Goal: Transaction & Acquisition: Purchase product/service

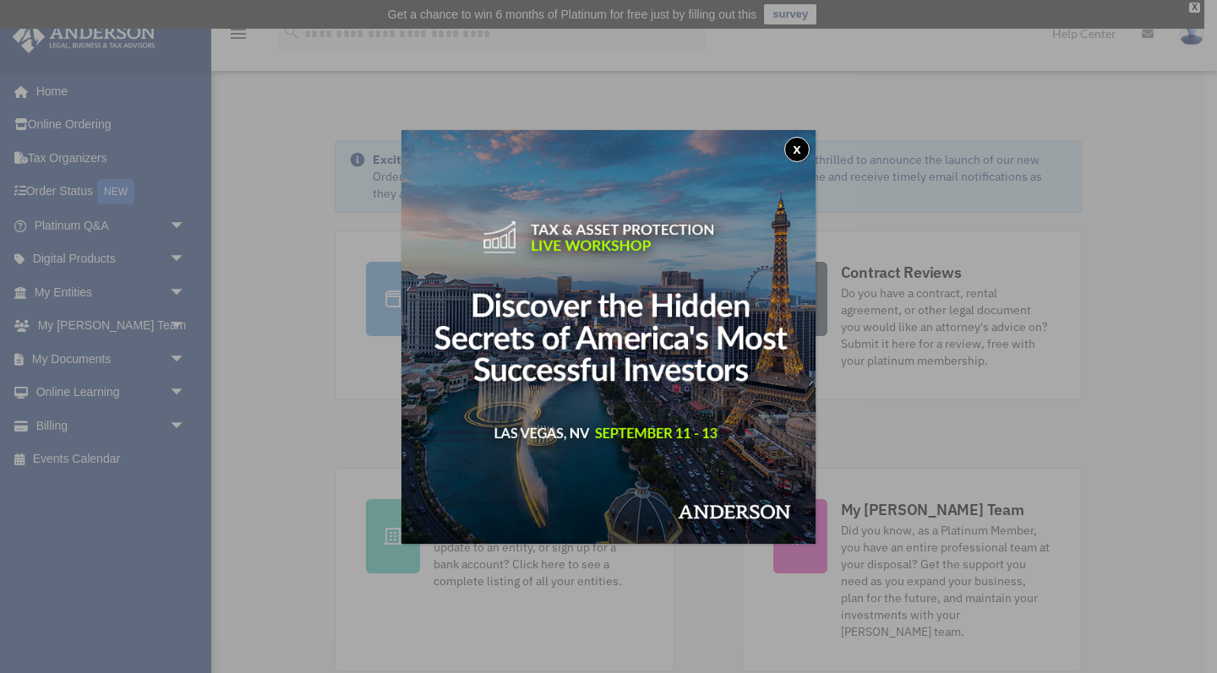
click at [804, 150] on button "x" at bounding box center [796, 149] width 25 height 25
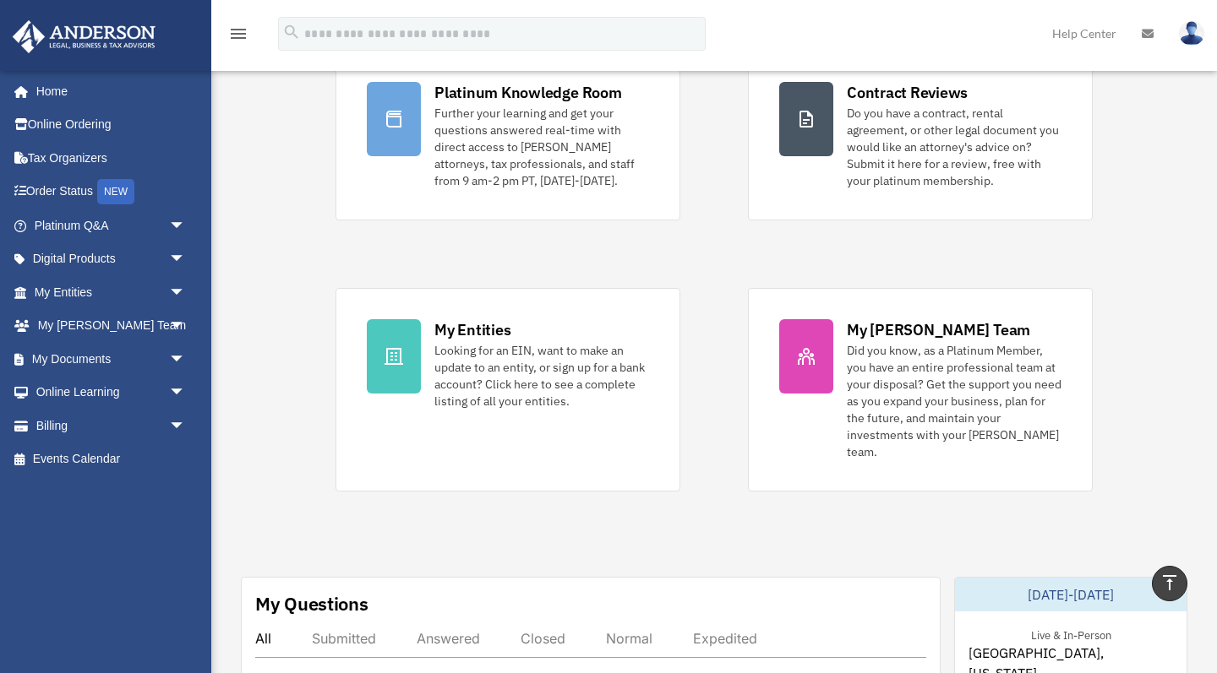
scroll to position [123, 0]
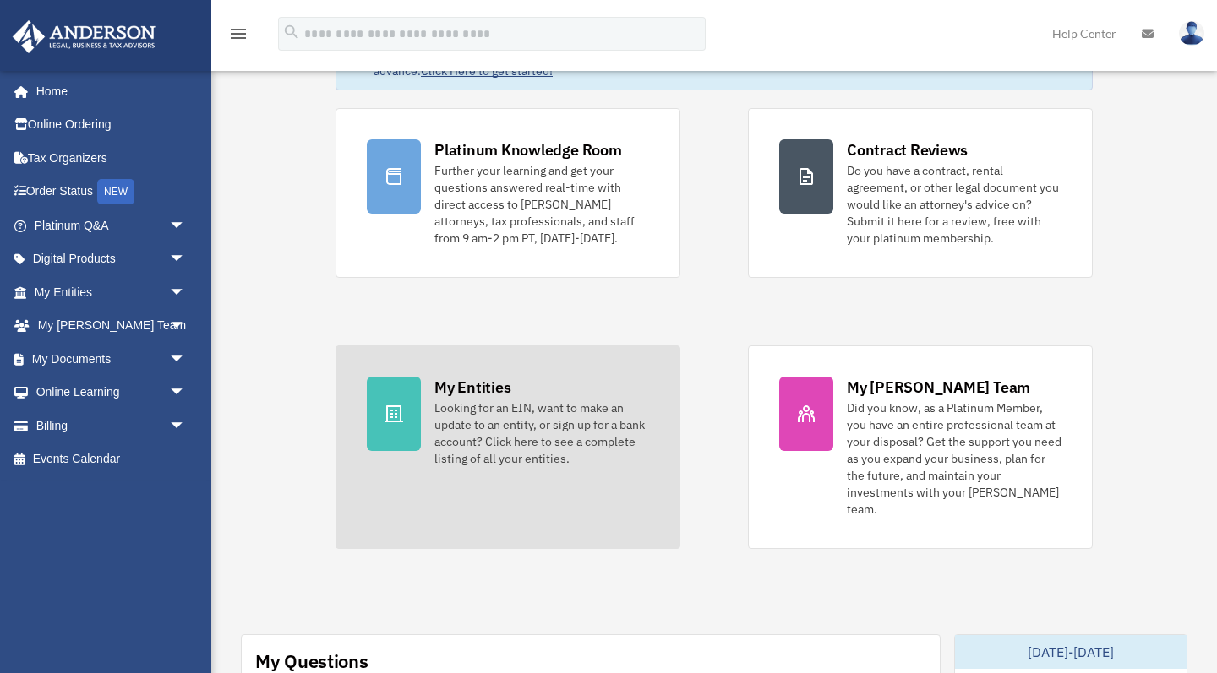
click at [466, 381] on div "My Entities" at bounding box center [472, 387] width 76 height 21
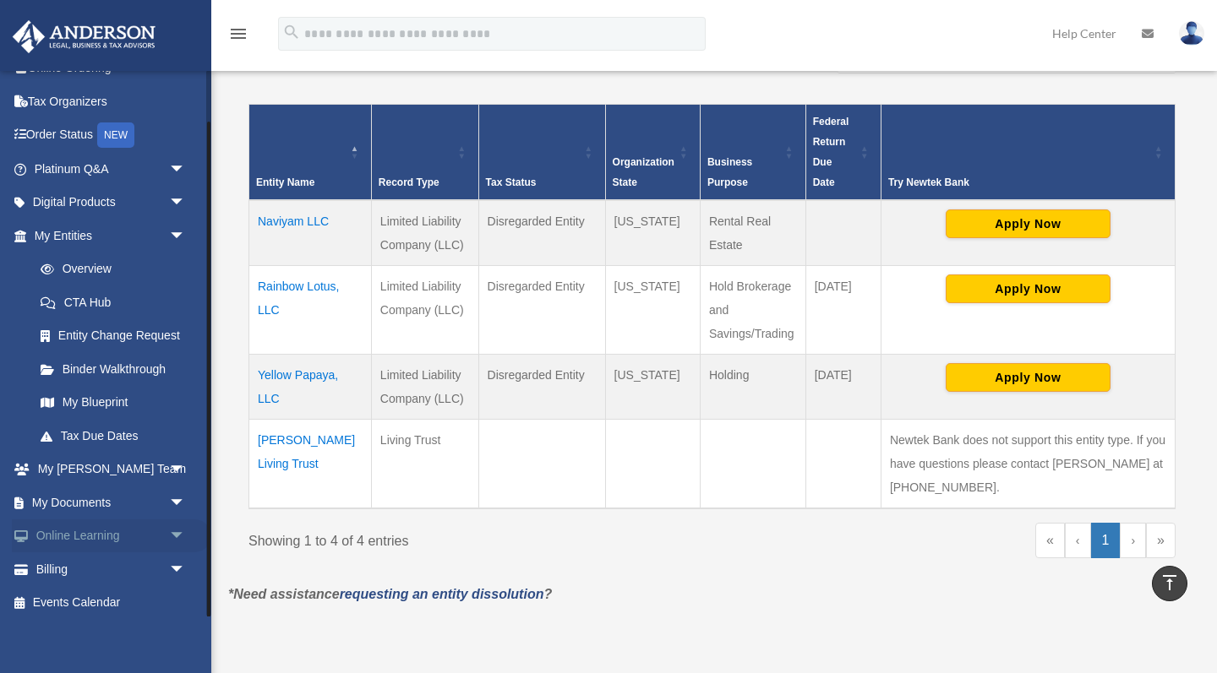
scroll to position [56, 0]
click at [73, 561] on link "Billing arrow_drop_down" at bounding box center [111, 570] width 199 height 34
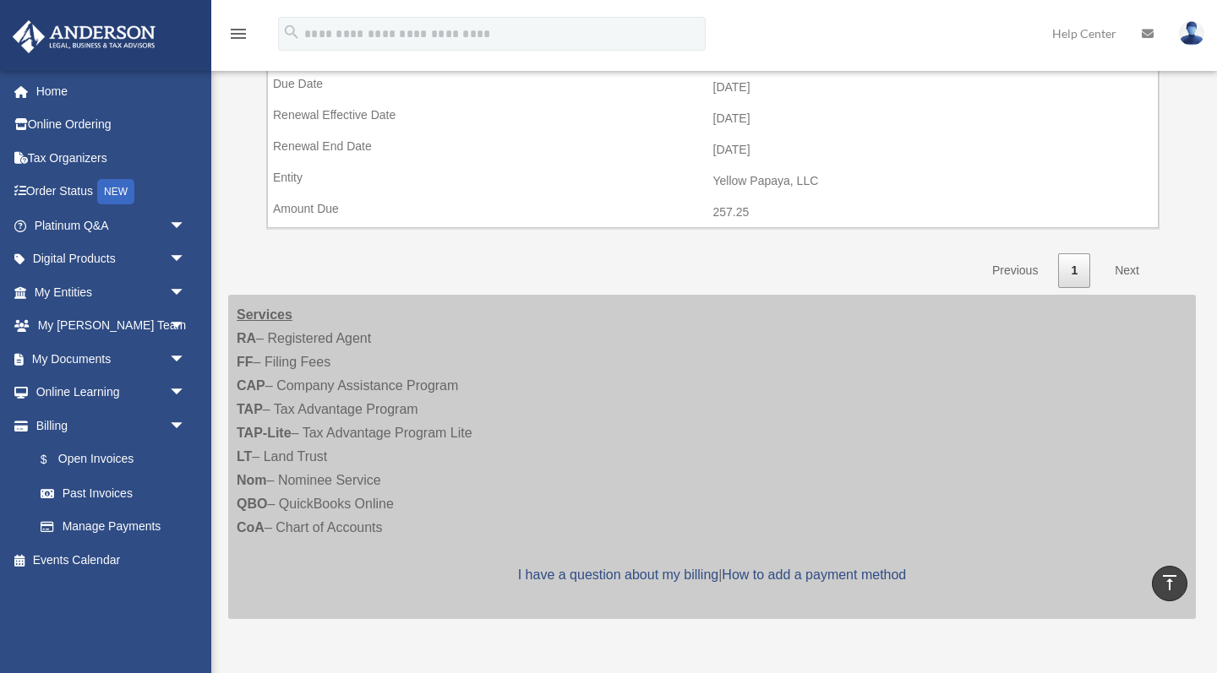
scroll to position [546, 0]
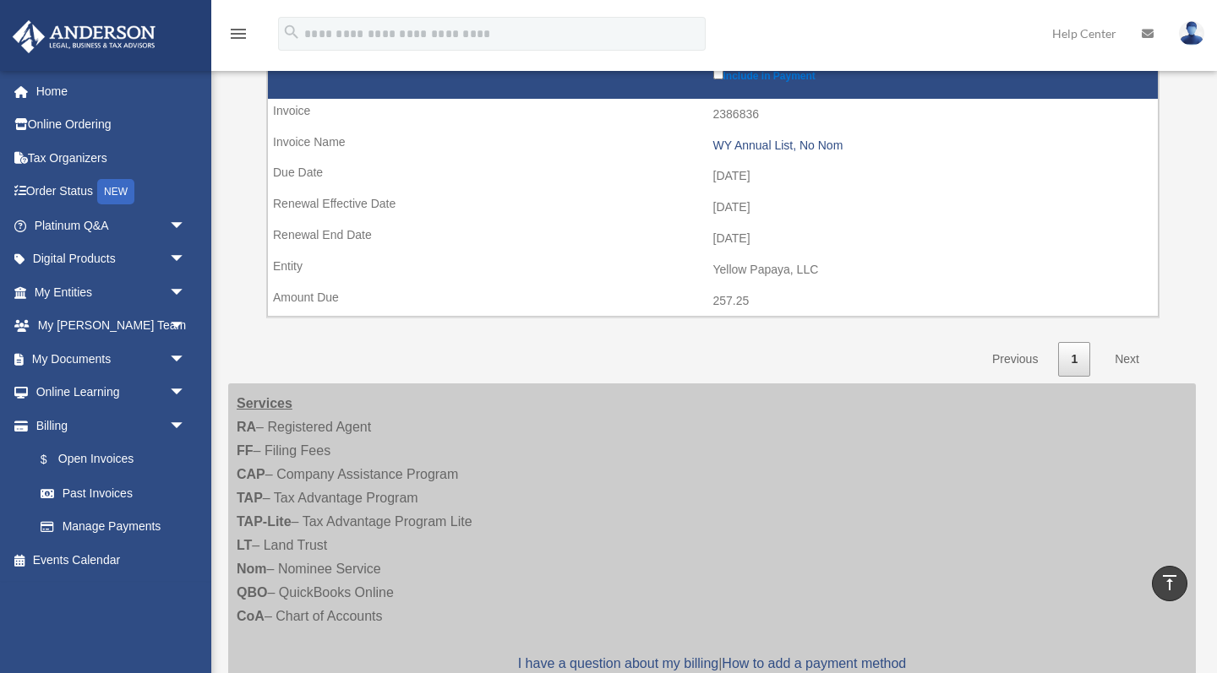
click at [1130, 342] on link "Next" at bounding box center [1127, 359] width 50 height 35
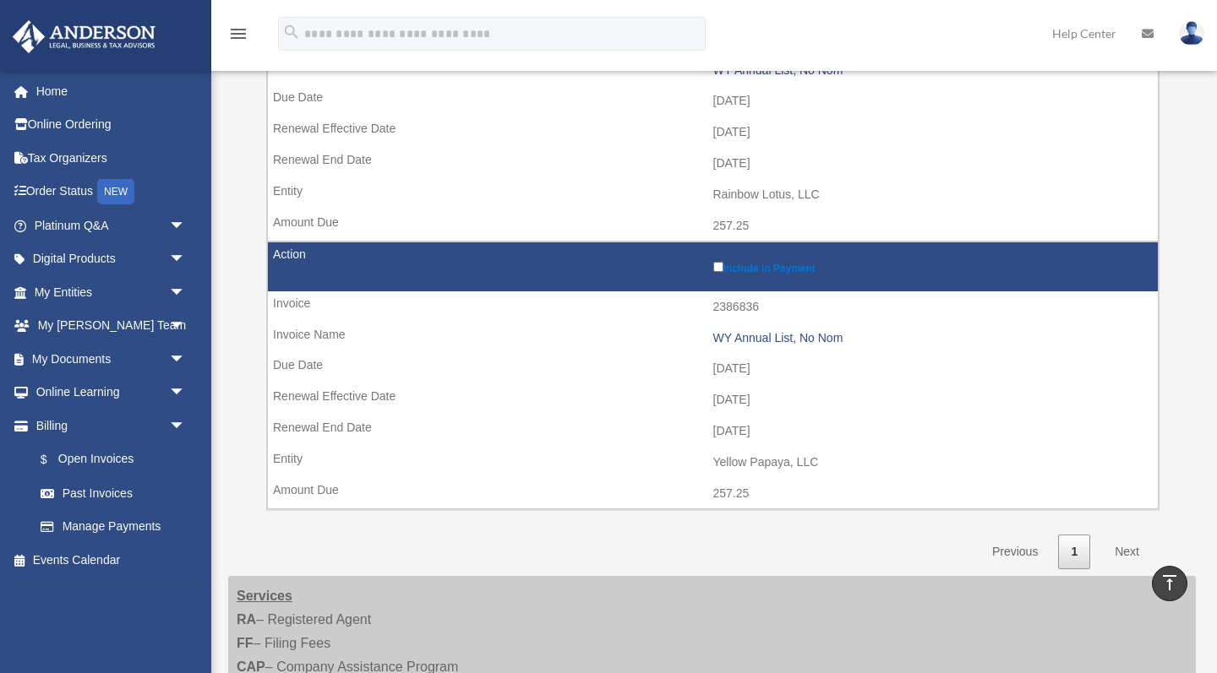
scroll to position [357, 0]
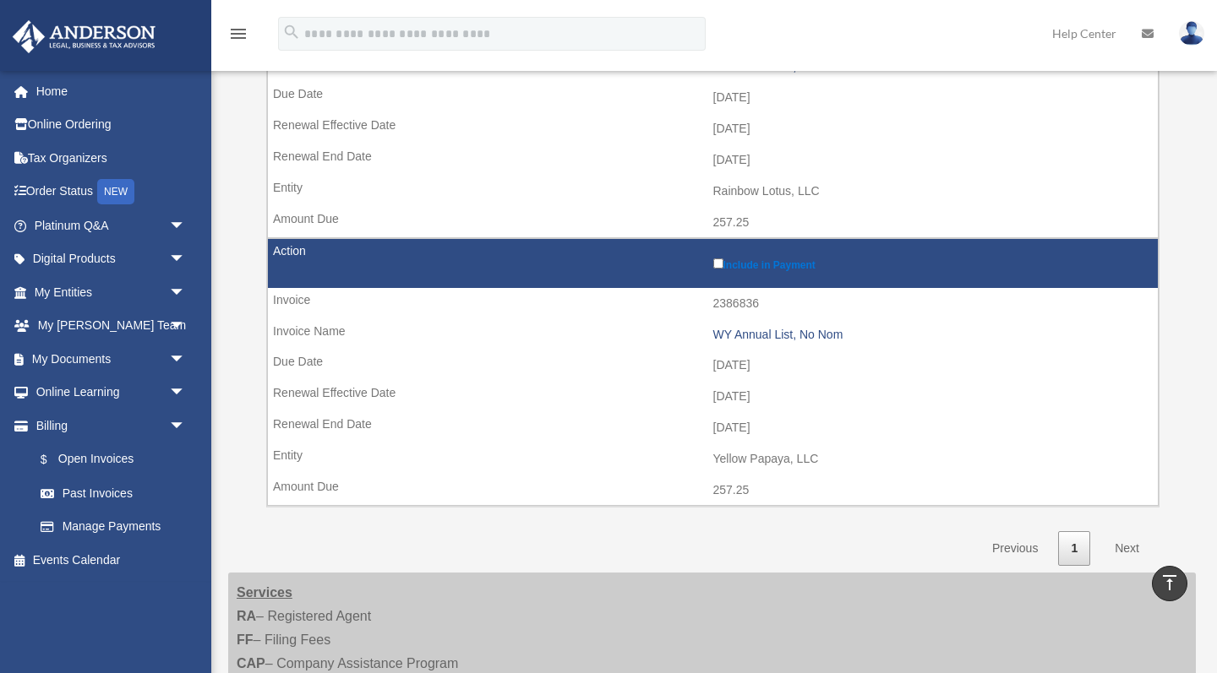
click at [1128, 540] on link "Next" at bounding box center [1127, 548] width 50 height 35
click at [1068, 531] on link "1" at bounding box center [1074, 548] width 32 height 35
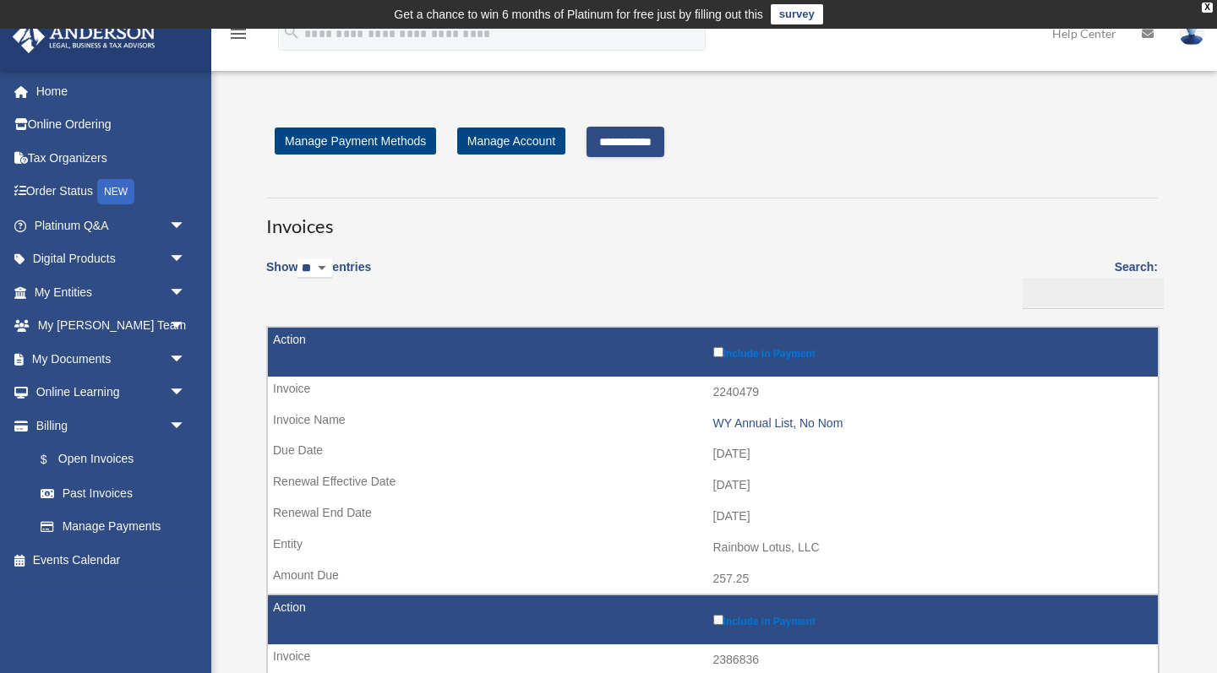
scroll to position [0, 0]
click at [646, 139] on input "**********" at bounding box center [625, 142] width 78 height 30
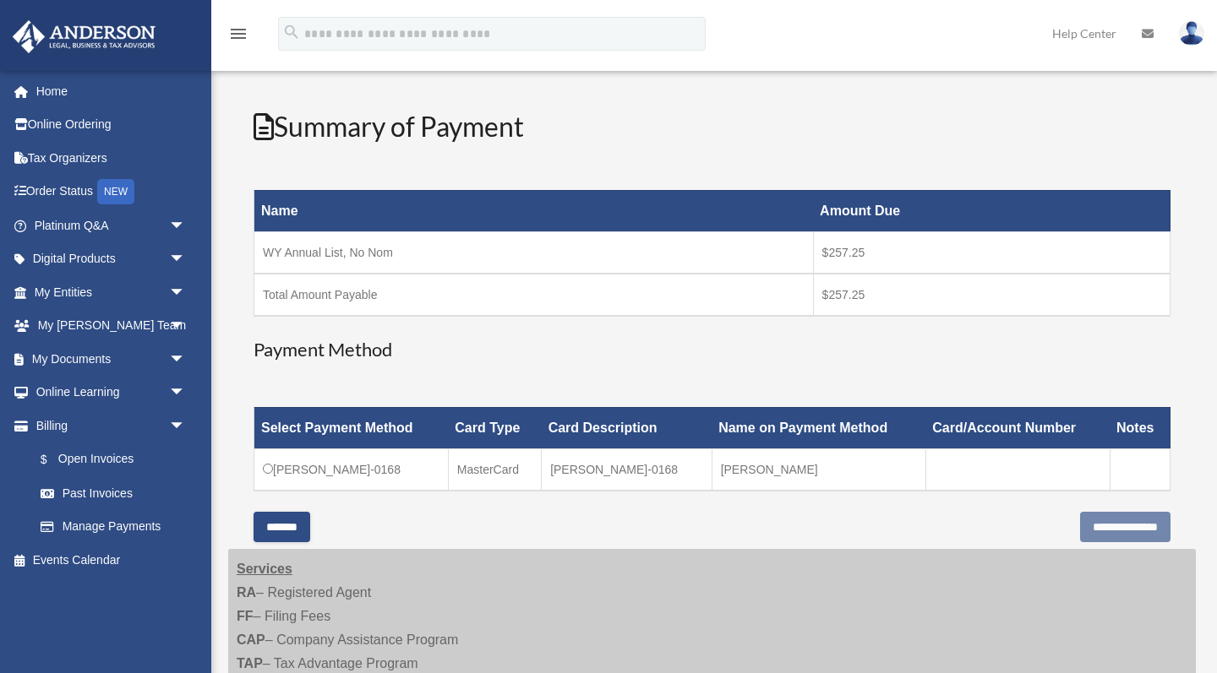
scroll to position [186, 0]
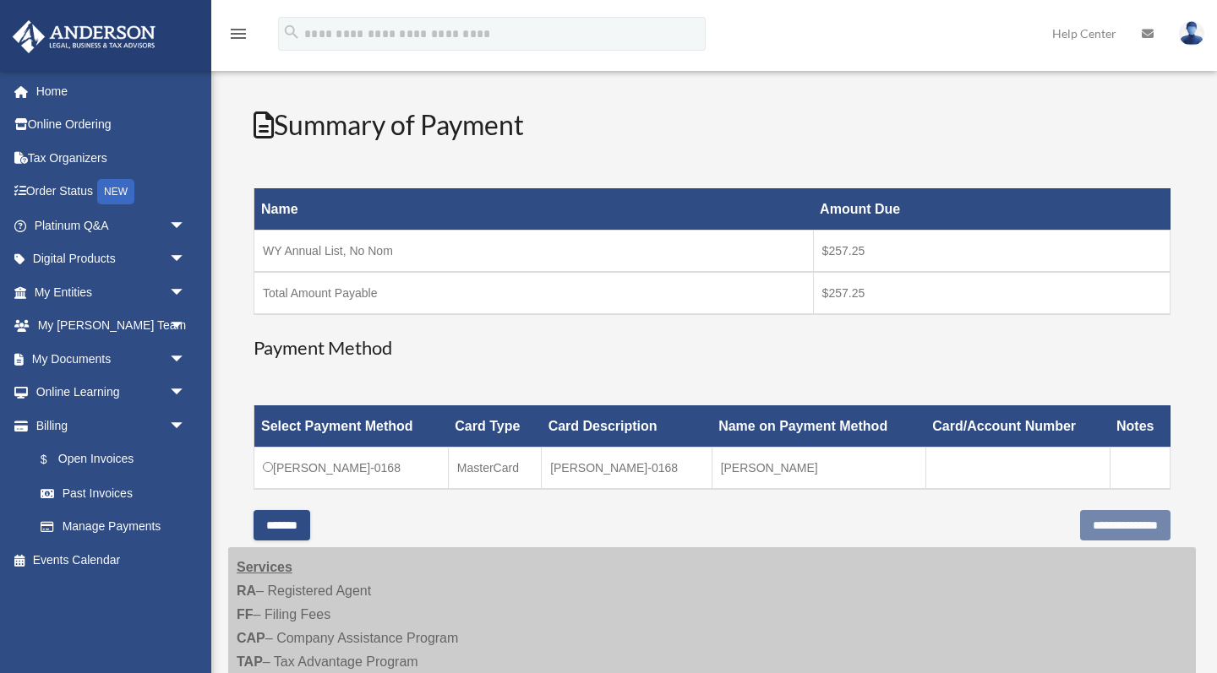
click at [268, 460] on td "MC-Hari-Sivanandam-0168" at bounding box center [351, 468] width 194 height 42
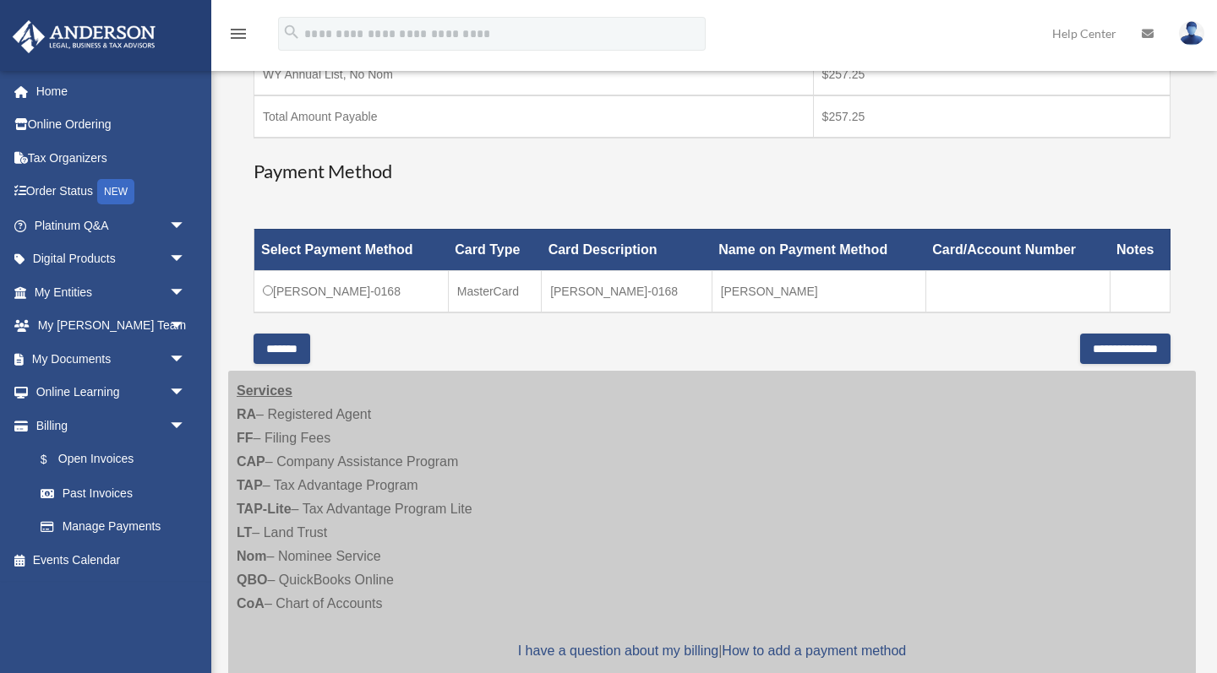
scroll to position [368, 0]
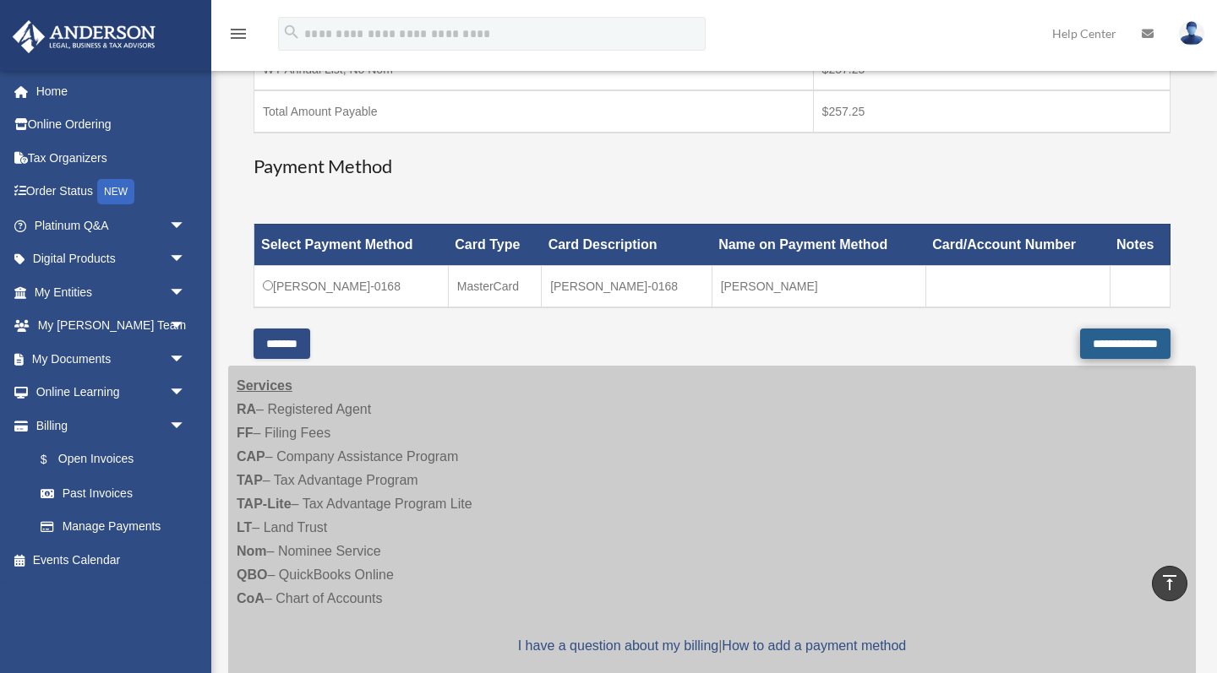
click at [1119, 347] on input "**********" at bounding box center [1125, 344] width 90 height 30
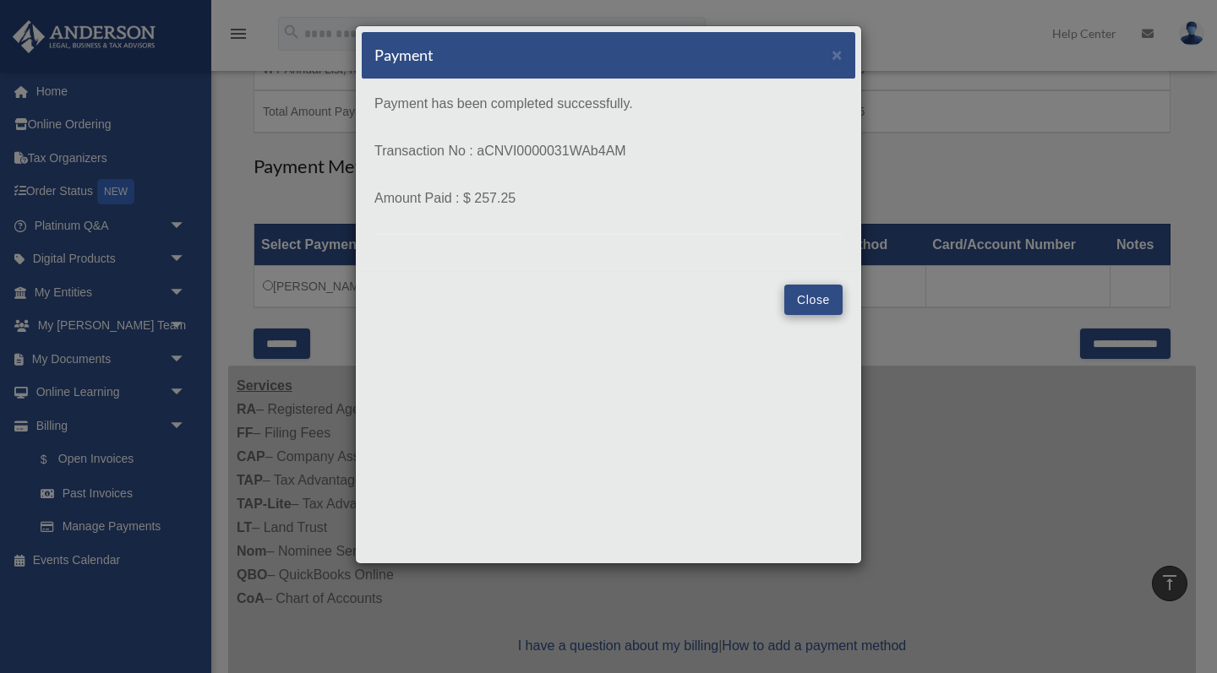
click at [820, 303] on button "Close" at bounding box center [813, 300] width 58 height 30
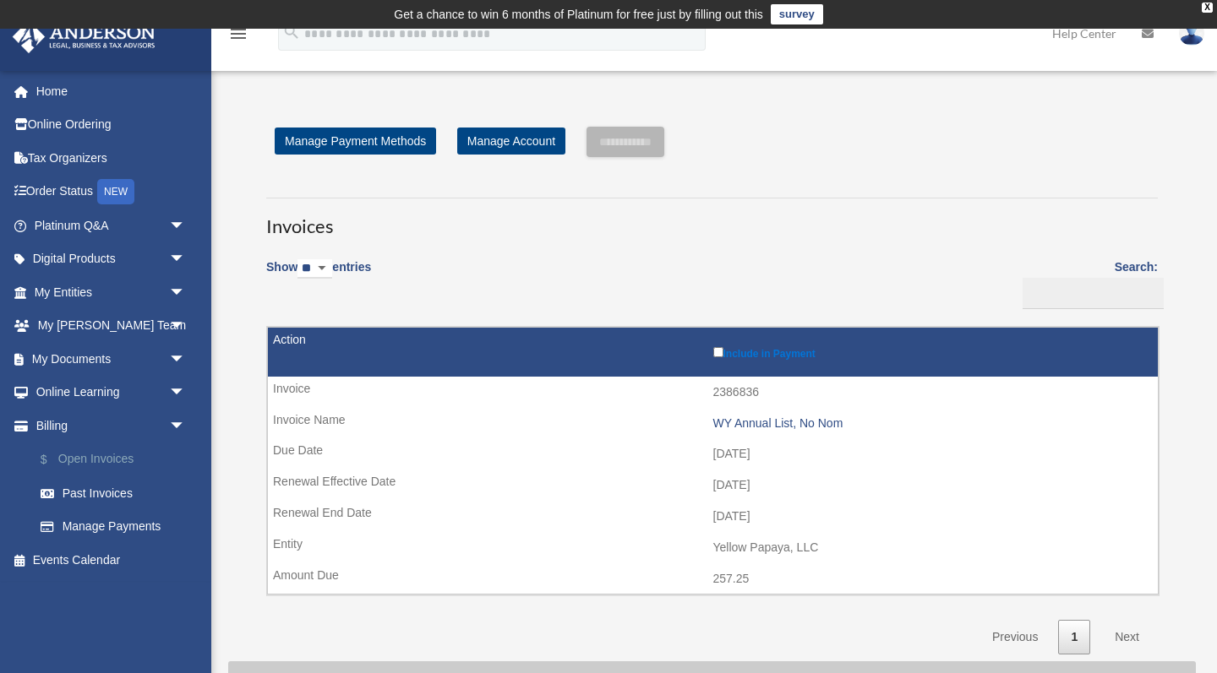
click at [110, 451] on link "$ Open Invoices" at bounding box center [118, 460] width 188 height 35
click at [116, 491] on link "Past Invoices" at bounding box center [118, 494] width 188 height 34
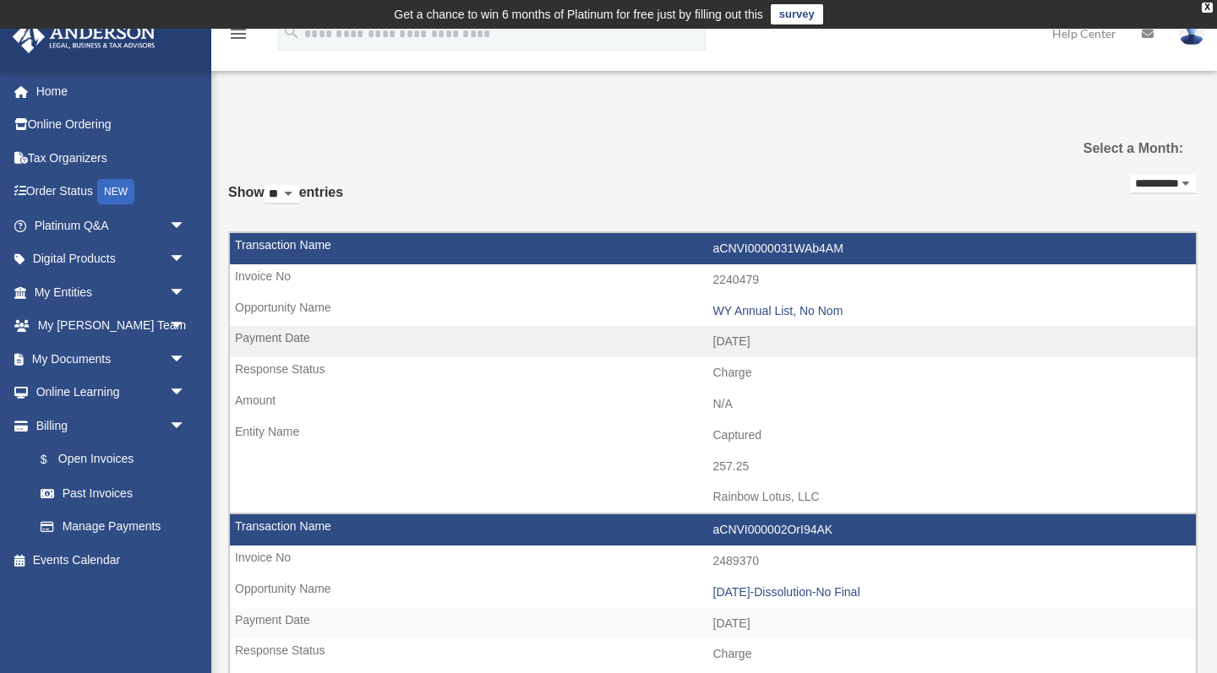
click at [1169, 10] on td "Get a chance to win 6 months of Platinum for free just by filling out this surv…" at bounding box center [608, 14] width 1217 height 29
click at [1207, 8] on div "X" at bounding box center [1206, 8] width 11 height 10
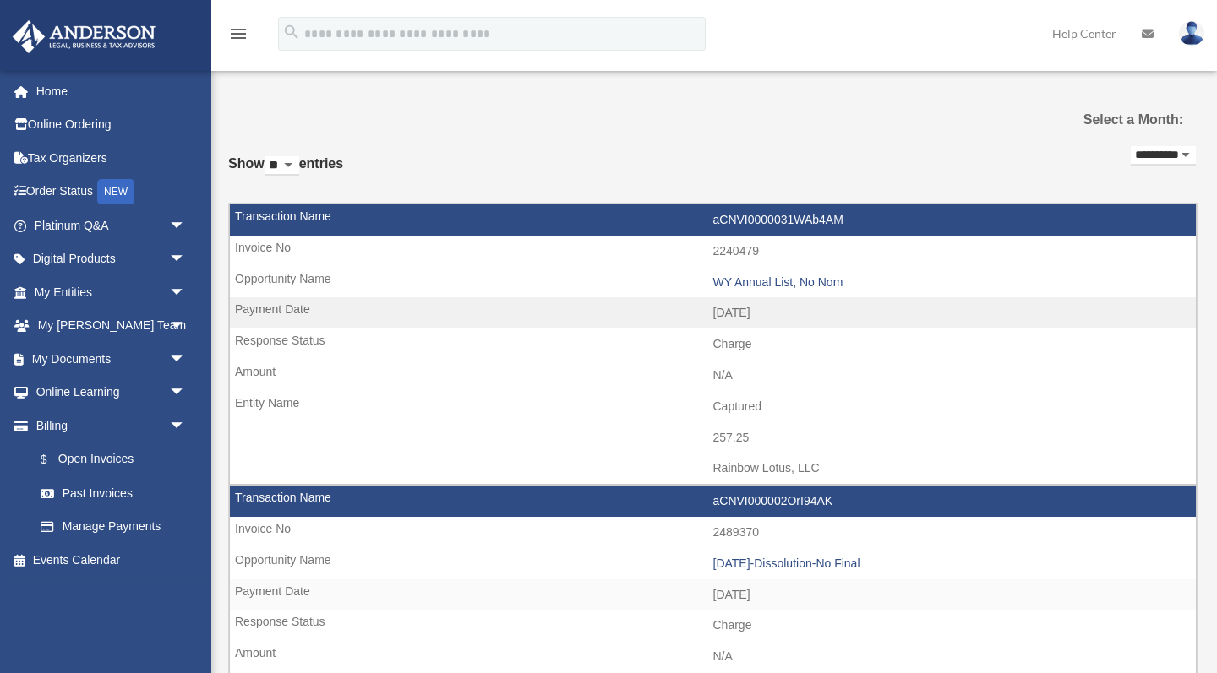
click at [1191, 33] on img at bounding box center [1191, 33] width 25 height 25
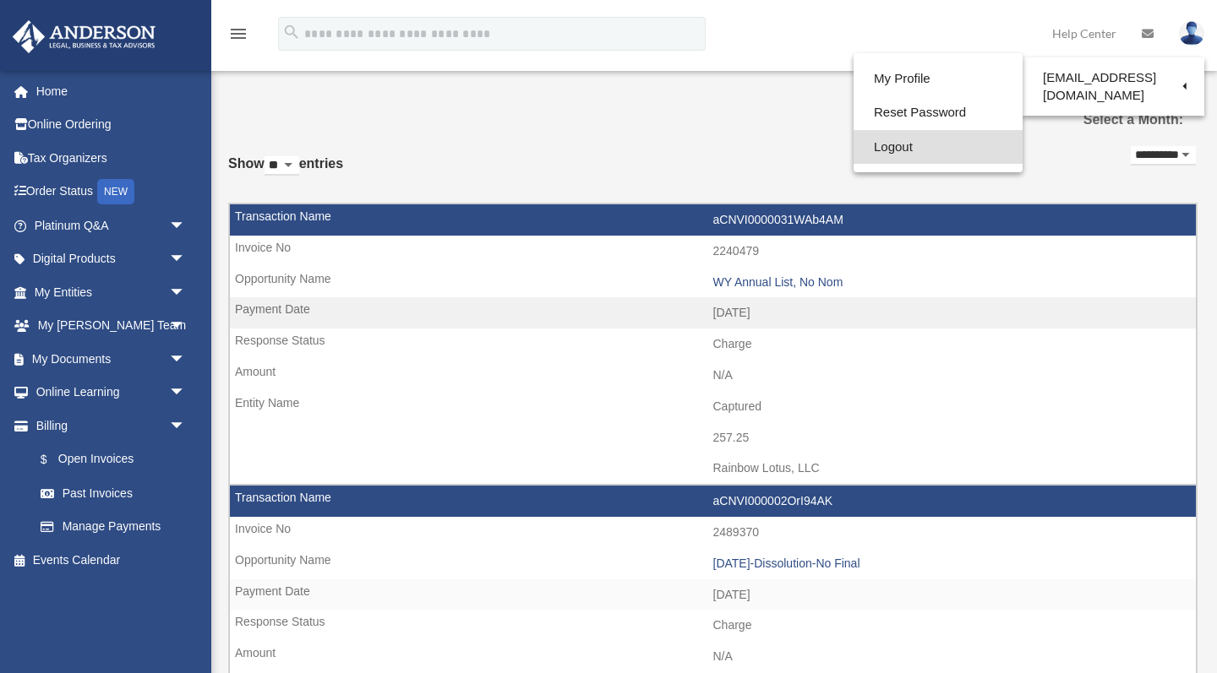
click at [894, 147] on link "Logout" at bounding box center [937, 147] width 169 height 35
